Goal: Information Seeking & Learning: Learn about a topic

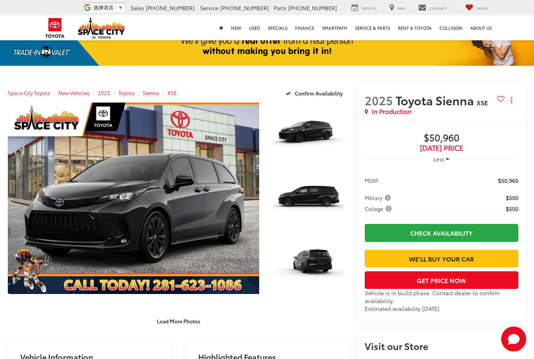
scroll to position [33, 0]
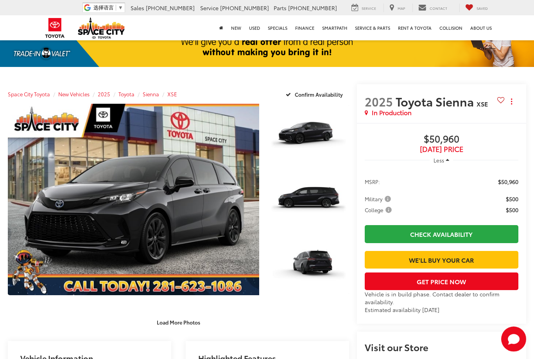
click at [410, 117] on span "In Production" at bounding box center [392, 112] width 40 height 9
click at [403, 117] on span "In Production" at bounding box center [392, 112] width 40 height 9
click at [407, 117] on span "In Production" at bounding box center [392, 112] width 40 height 9
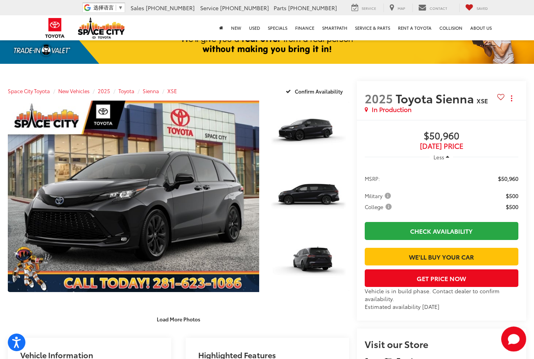
click at [454, 150] on span "[DATE] Price" at bounding box center [442, 146] width 154 height 8
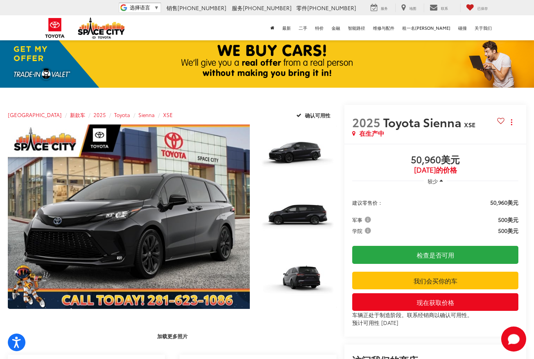
scroll to position [0, 0]
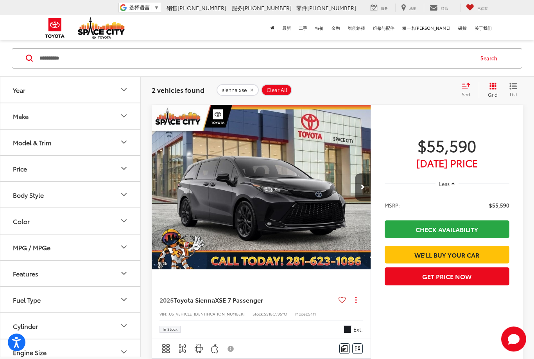
scroll to position [53, 0]
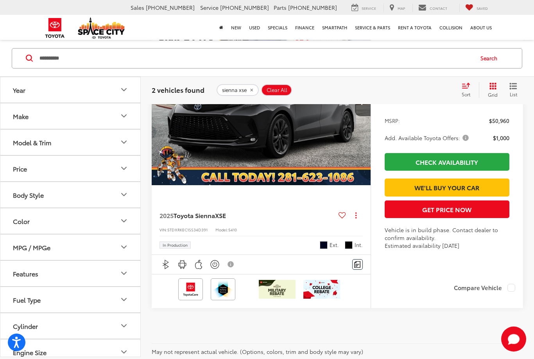
scroll to position [0, 0]
click at [302, 139] on img "2025 Toyota Sienna XSE 0" at bounding box center [261, 102] width 220 height 165
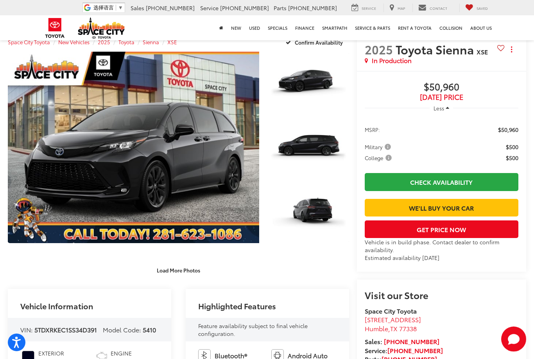
scroll to position [122, 0]
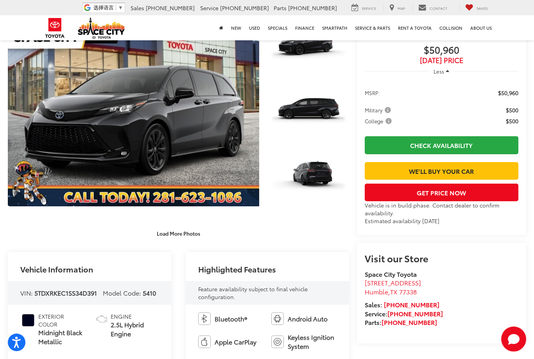
click at [32, 176] on link "Expand Photo 0" at bounding box center [134, 110] width 252 height 191
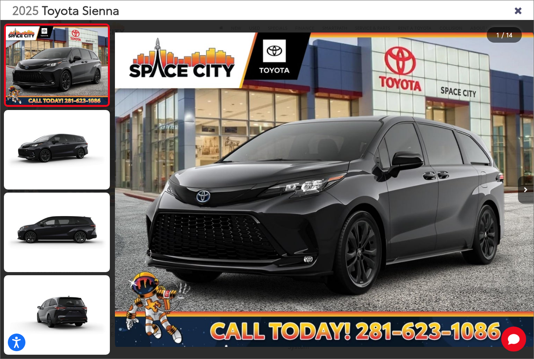
click at [40, 156] on link at bounding box center [57, 149] width 106 height 79
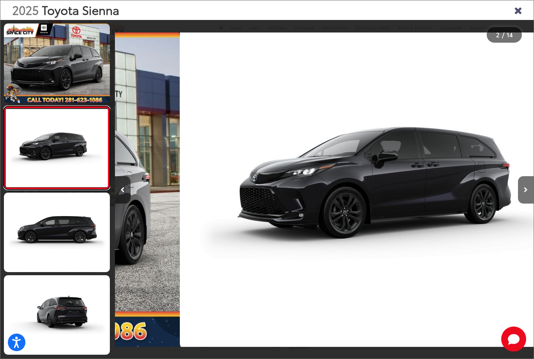
scroll to position [0, 419]
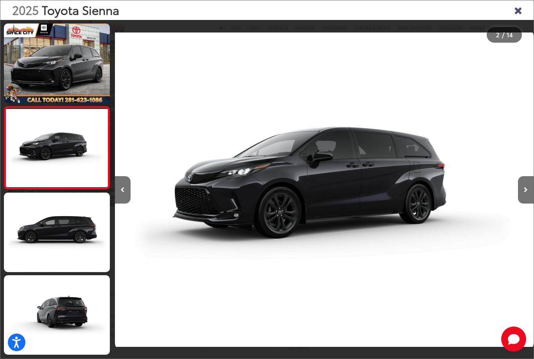
click at [36, 235] on link at bounding box center [57, 231] width 106 height 79
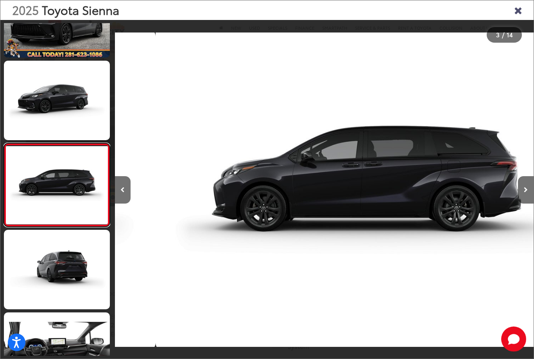
scroll to position [51, 0]
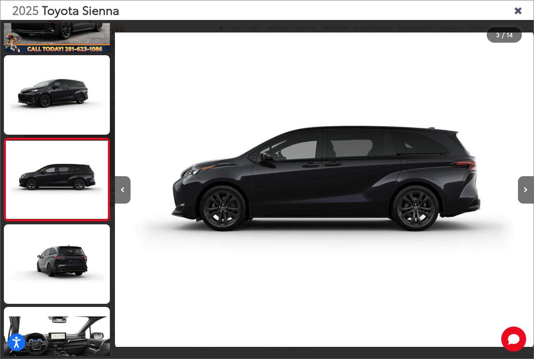
click at [27, 265] on link at bounding box center [57, 263] width 106 height 79
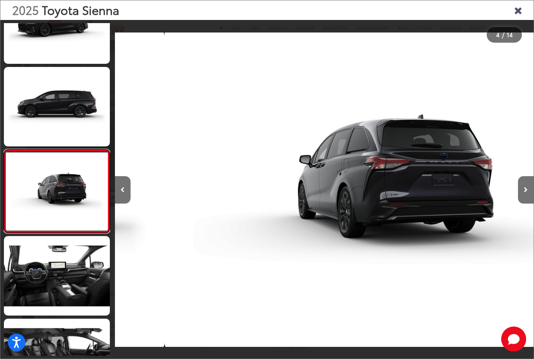
scroll to position [133, 0]
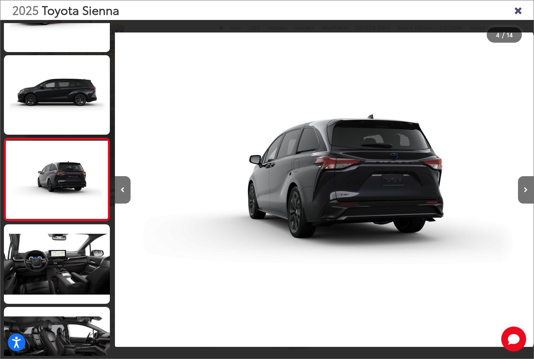
click at [23, 273] on link at bounding box center [57, 263] width 106 height 79
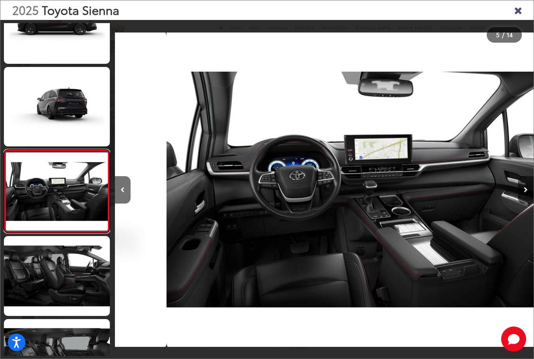
scroll to position [0, 1677]
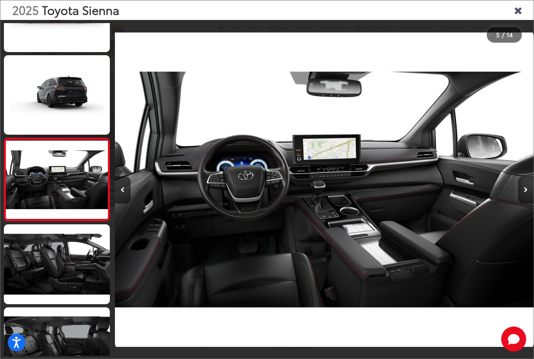
click at [29, 273] on link at bounding box center [57, 263] width 106 height 79
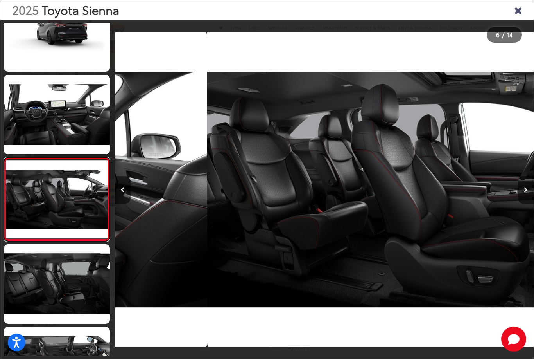
scroll to position [0, 2096]
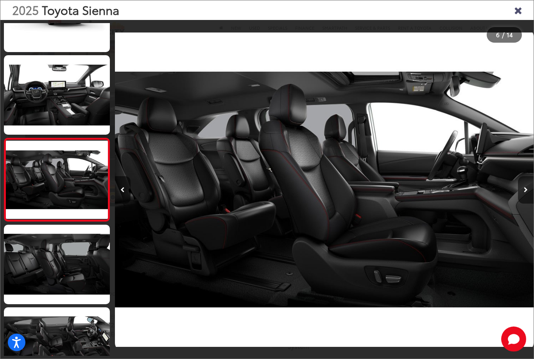
click at [32, 183] on link at bounding box center [57, 179] width 106 height 83
click at [37, 271] on link at bounding box center [57, 264] width 106 height 79
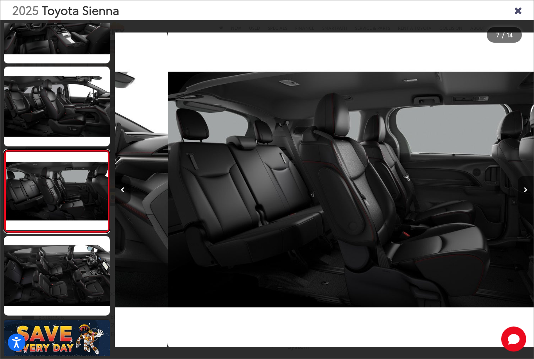
scroll to position [381, 0]
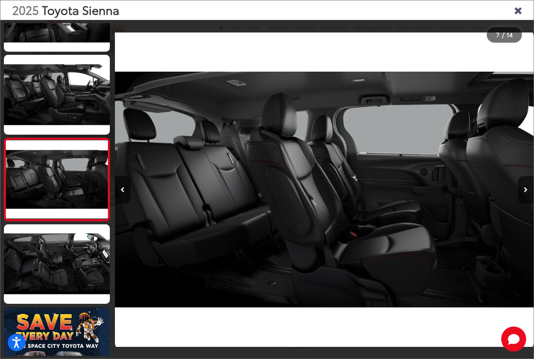
click at [29, 275] on link at bounding box center [57, 263] width 106 height 79
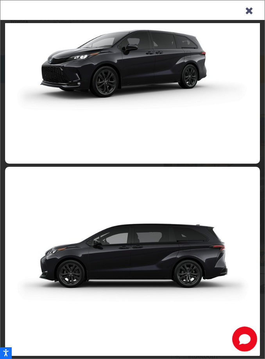
scroll to position [0, 0]
click at [5, 180] on link at bounding box center [132, 262] width 255 height 191
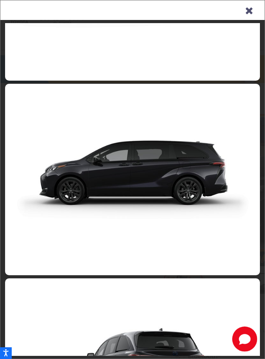
click at [3, 185] on div "3 / 14" at bounding box center [132, 199] width 264 height 358
click at [250, 12] on icon "Close gallery" at bounding box center [249, 10] width 8 height 10
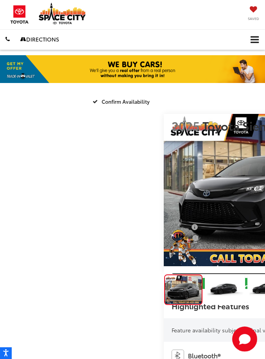
click at [164, 189] on div at bounding box center [179, 190] width 31 height 152
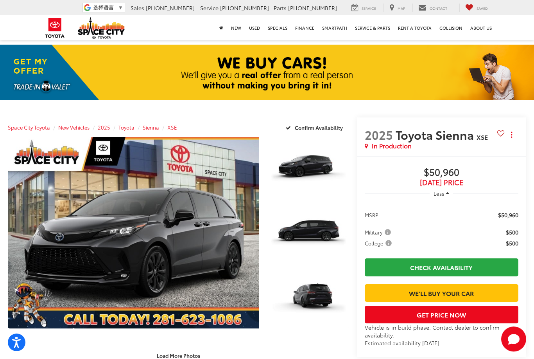
click at [453, 200] on button "Less" at bounding box center [441, 193] width 23 height 14
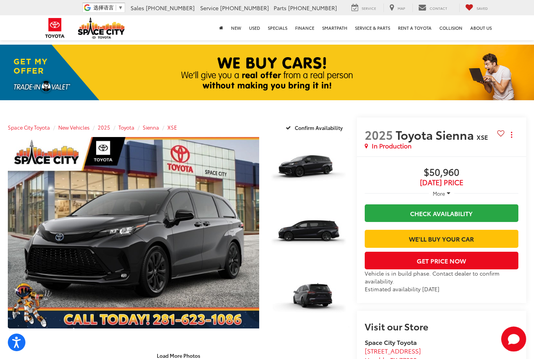
click at [446, 197] on span "More" at bounding box center [439, 193] width 13 height 7
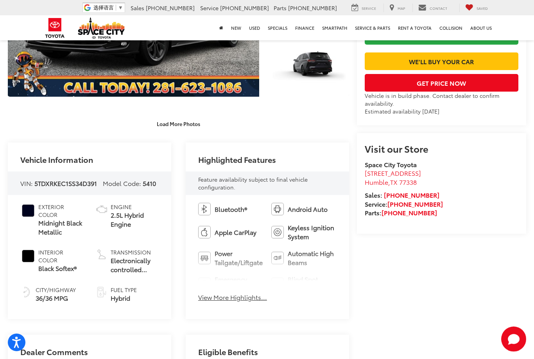
scroll to position [232, 0]
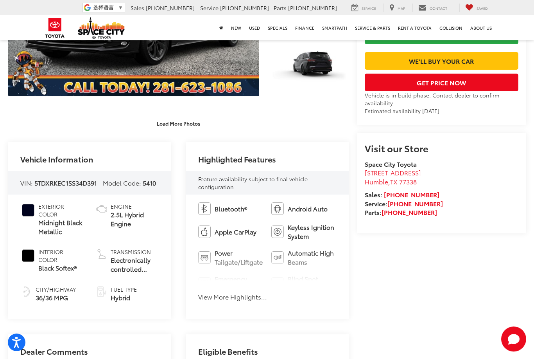
click at [250, 299] on button "View More Highlights..." at bounding box center [232, 296] width 69 height 9
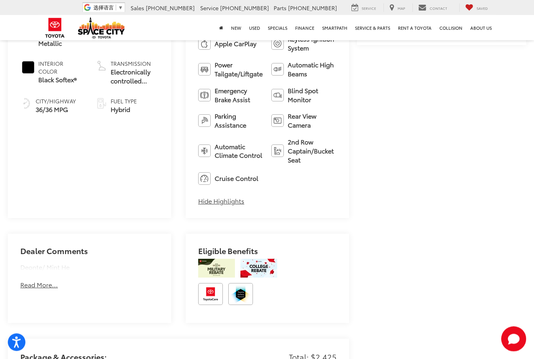
scroll to position [422, 0]
